Goal: Information Seeking & Learning: Learn about a topic

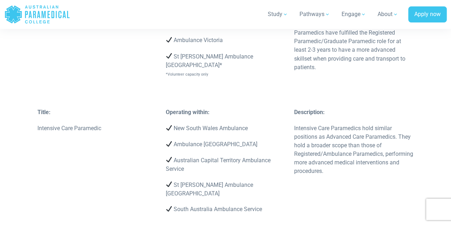
scroll to position [1976, 0]
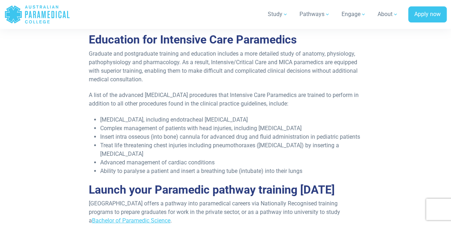
scroll to position [730, 0]
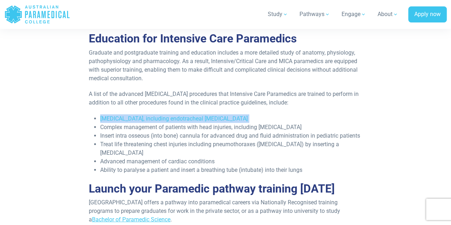
drag, startPoint x: 101, startPoint y: 118, endPoint x: 82, endPoint y: 123, distance: 19.2
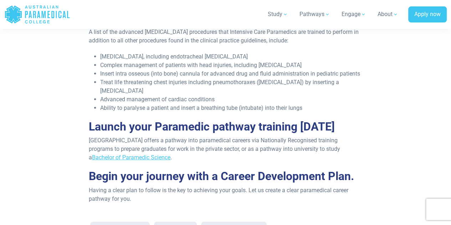
scroll to position [856, 0]
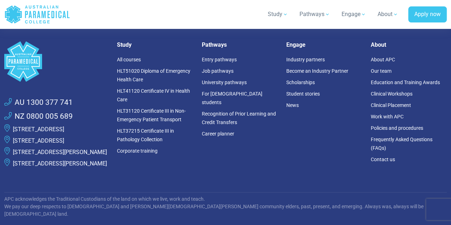
scroll to position [2716, 0]
